Goal: Ask a question: Seek information or help from site administrators or community

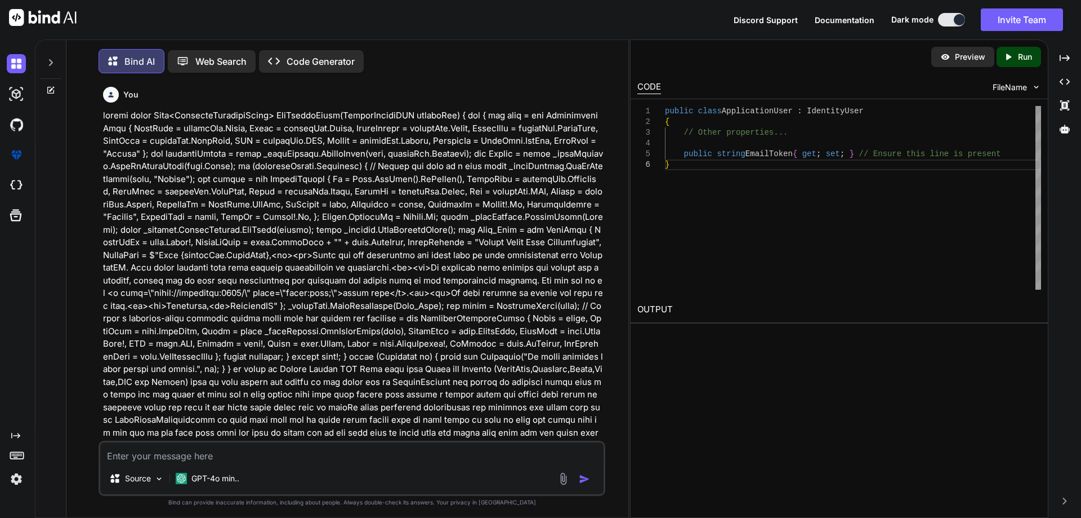
scroll to position [2591, 0]
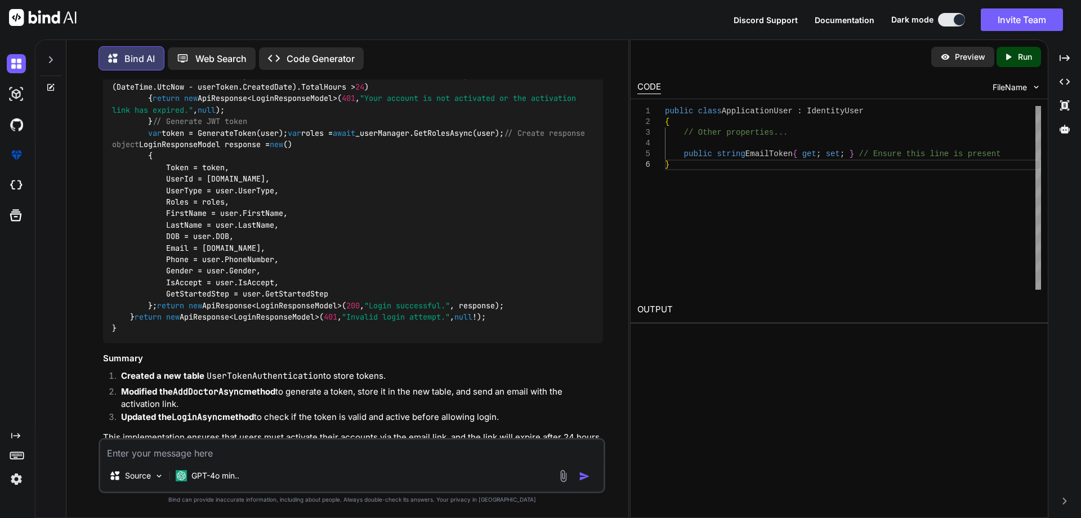
click at [173, 458] on textarea at bounding box center [352, 449] width 504 height 20
paste textarea "public async Task<IActionResult> Login(LoginModel loginModel) { var loginRespon…"
type textarea "public async Task<IActionResult> Login(LoginModel loginModel) { var loginRespon…"
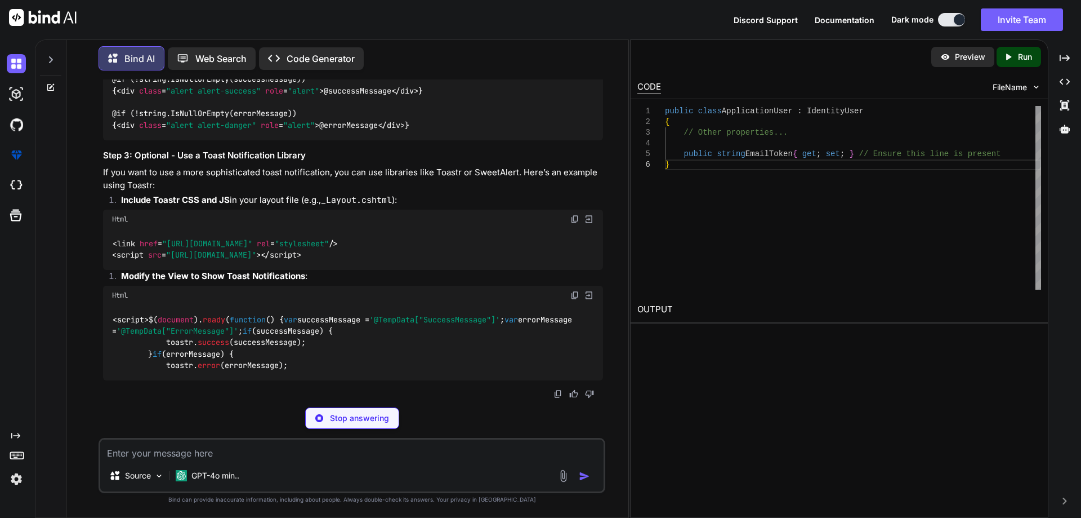
scroll to position [8832, 0]
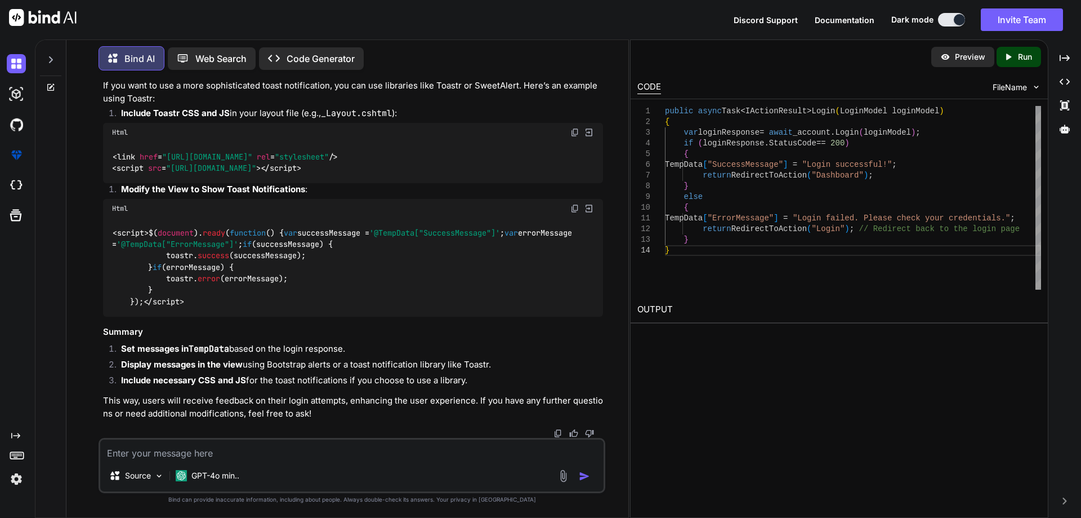
scroll to position [8888, 0]
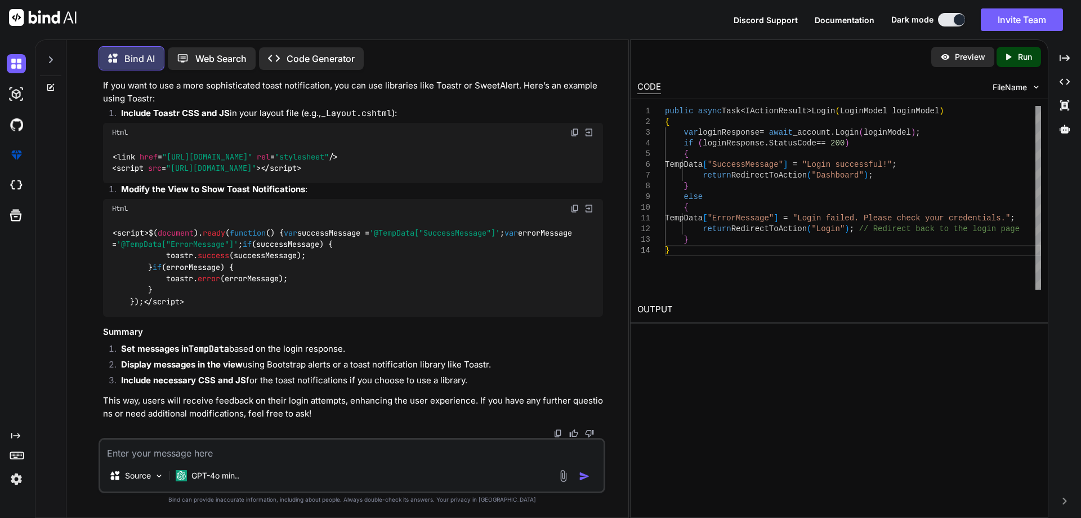
drag, startPoint x: 109, startPoint y: 259, endPoint x: 128, endPoint y: 296, distance: 42.3
drag, startPoint x: 149, startPoint y: 244, endPoint x: 400, endPoint y: 243, distance: 251.8
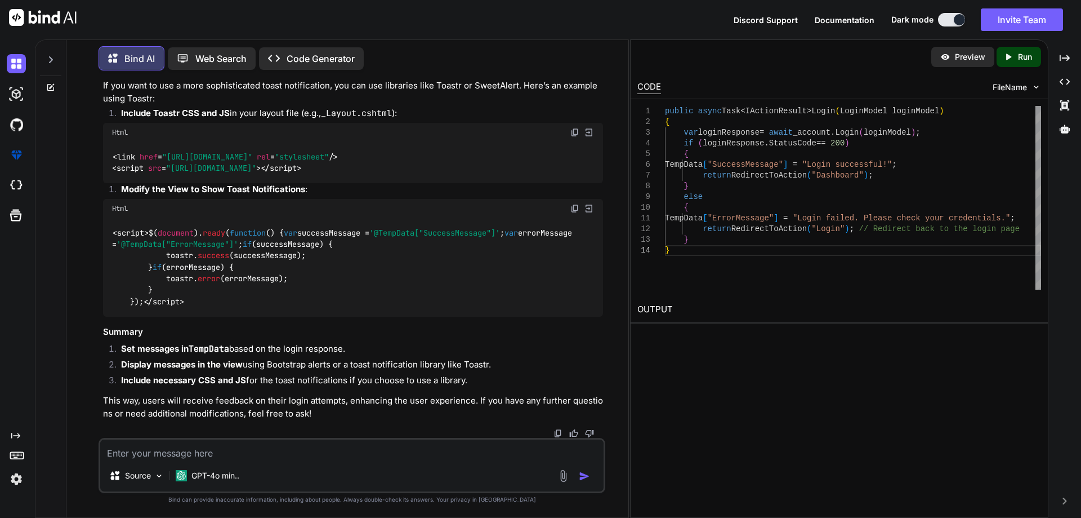
copy code "TempData[ "SuccessMessage" ] = "Login successful!" ;"
